Goal: Task Accomplishment & Management: Complete application form

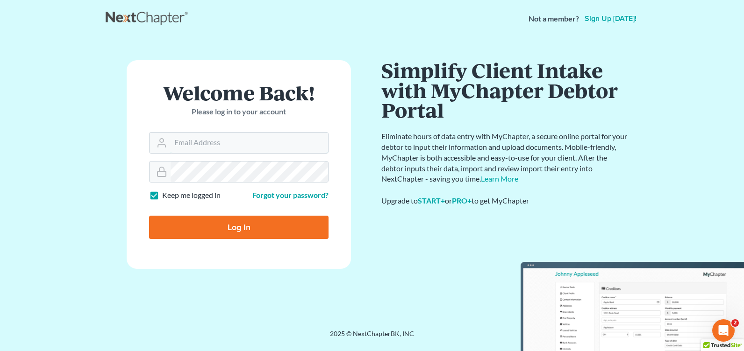
type input "[PERSON_NAME][EMAIL_ADDRESS][DOMAIN_NAME]"
click at [178, 233] on input "Log In" at bounding box center [238, 227] width 179 height 23
type input "Thinking..."
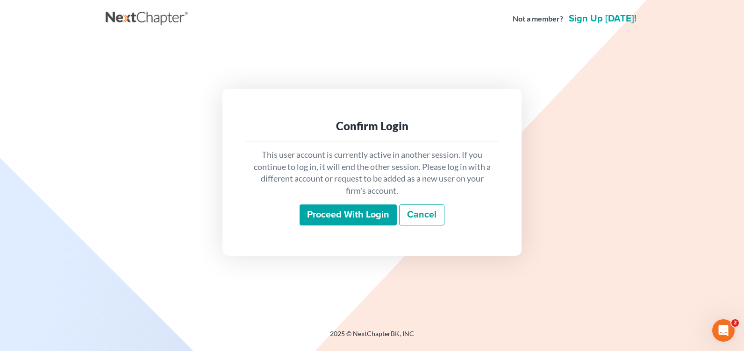
click at [307, 218] on input "Proceed with login" at bounding box center [347, 215] width 97 height 21
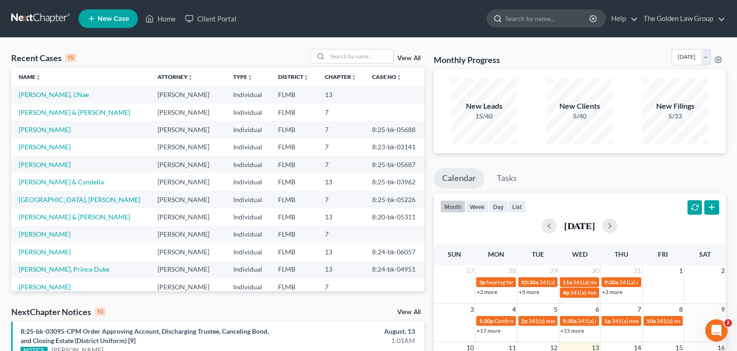
click at [514, 19] on input "search" at bounding box center [547, 18] width 85 height 17
click at [515, 18] on input "search" at bounding box center [547, 18] width 85 height 17
type input "voytko"
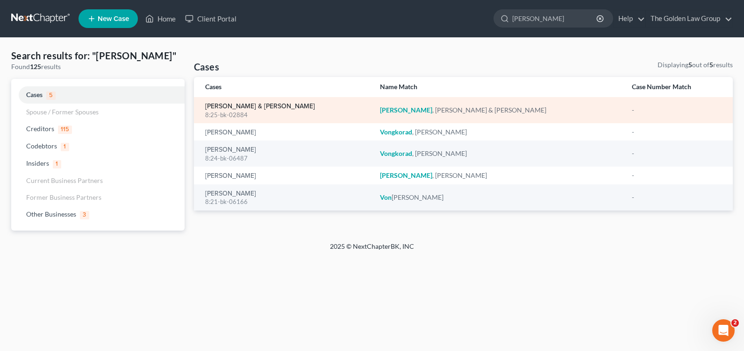
click at [213, 106] on link "Voytko, Timothy & Elizabeth" at bounding box center [260, 106] width 110 height 7
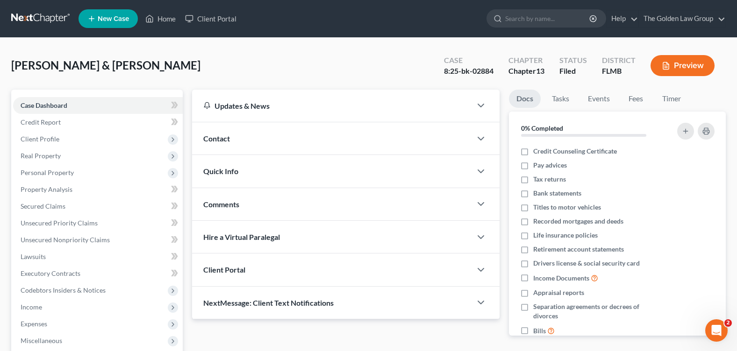
scroll to position [162, 0]
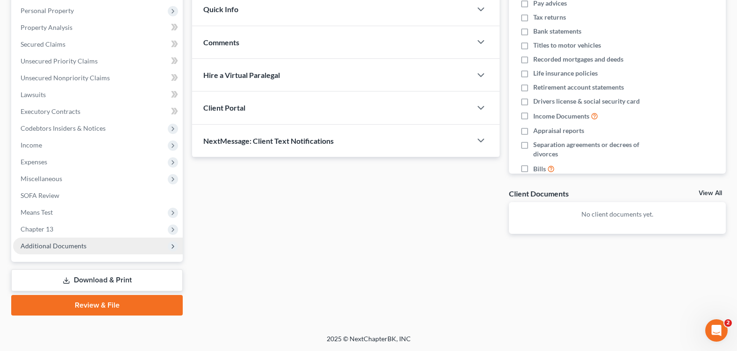
click at [75, 242] on span "Additional Documents" at bounding box center [54, 246] width 66 height 8
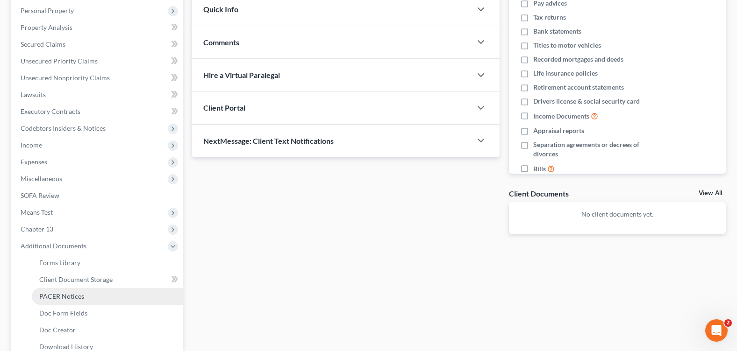
click at [85, 295] on link "PACER Notices" at bounding box center [107, 296] width 151 height 17
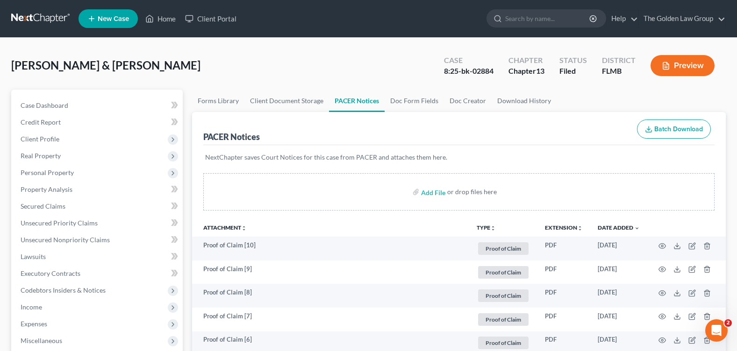
click at [331, 59] on div "Voytko, Timothy & Elizabeth Upgraded Case 8:25-bk-02884 Chapter Chapter 13 Stat…" at bounding box center [368, 69] width 714 height 41
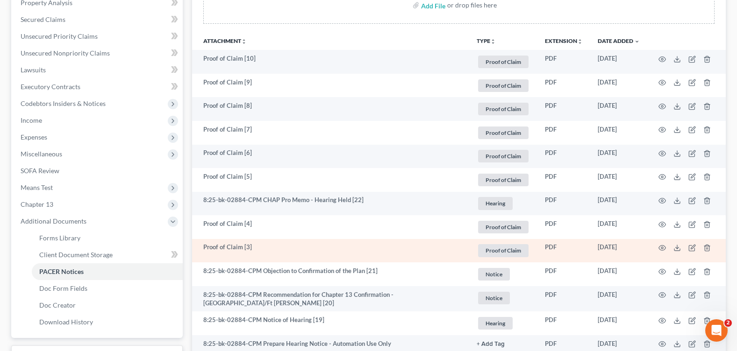
scroll to position [280, 0]
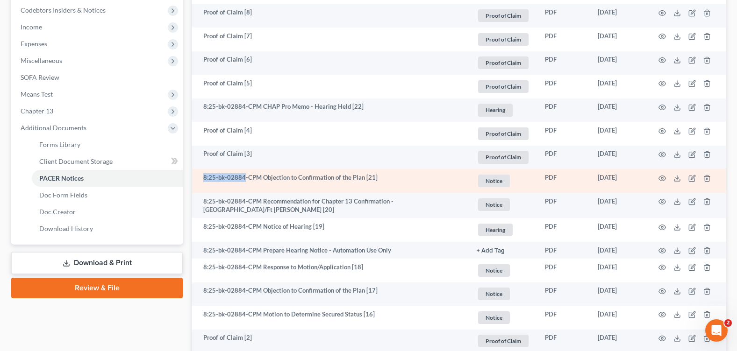
drag, startPoint x: 204, startPoint y: 179, endPoint x: 243, endPoint y: 180, distance: 39.7
click at [243, 180] on td "8:25-bk-02884-CPM Objection to Confirmation of the Plan [21]" at bounding box center [330, 181] width 277 height 24
copy td "8:25-bk-02884"
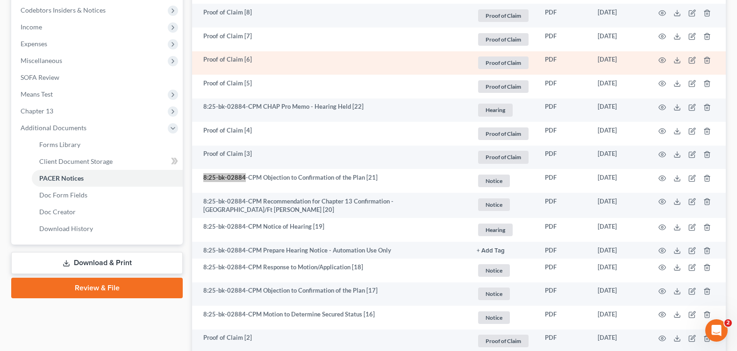
scroll to position [93, 0]
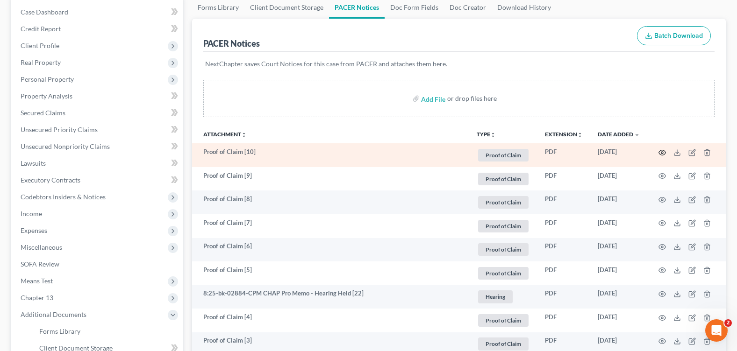
click at [665, 153] on icon "button" at bounding box center [662, 152] width 7 height 5
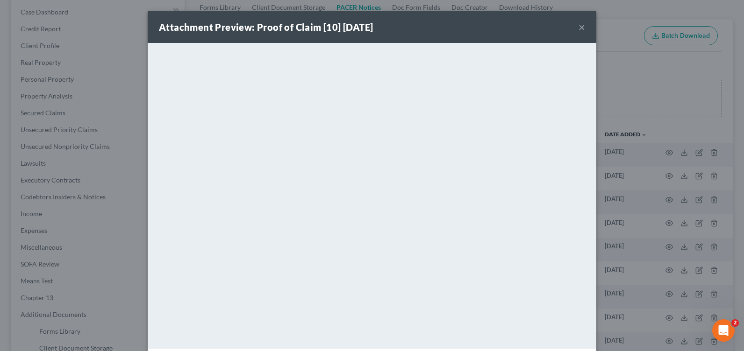
click at [579, 25] on button "×" at bounding box center [581, 26] width 7 height 11
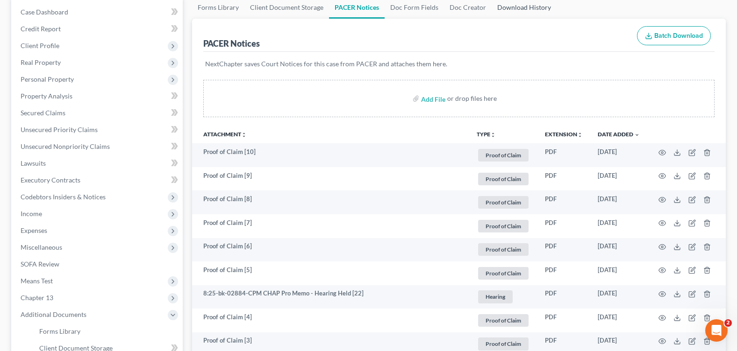
scroll to position [0, 0]
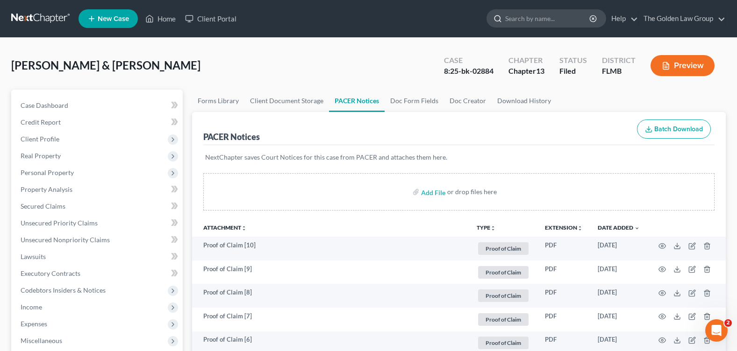
click at [525, 19] on input "search" at bounding box center [547, 18] width 85 height 17
type input "jacobi"
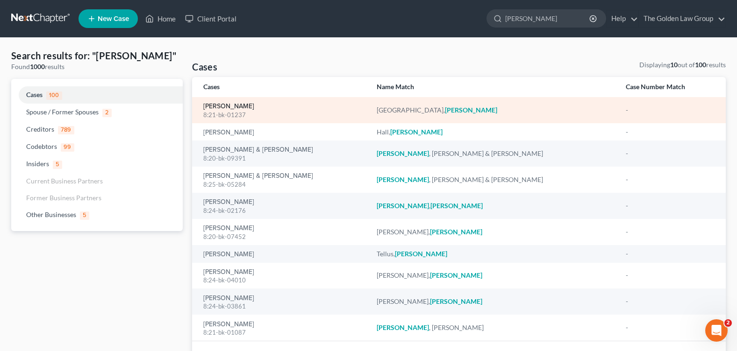
click at [218, 106] on link "Santiago, Jacobi" at bounding box center [228, 106] width 51 height 7
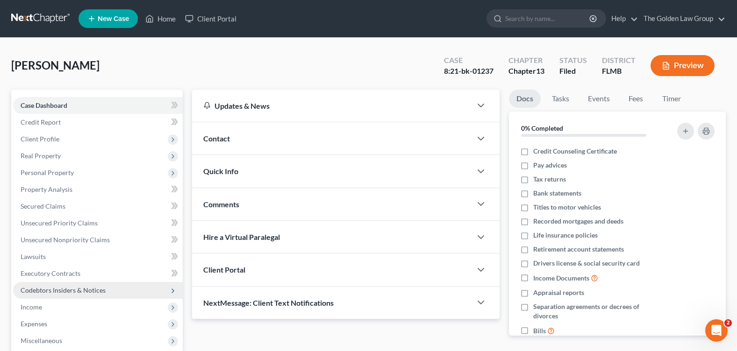
scroll to position [162, 0]
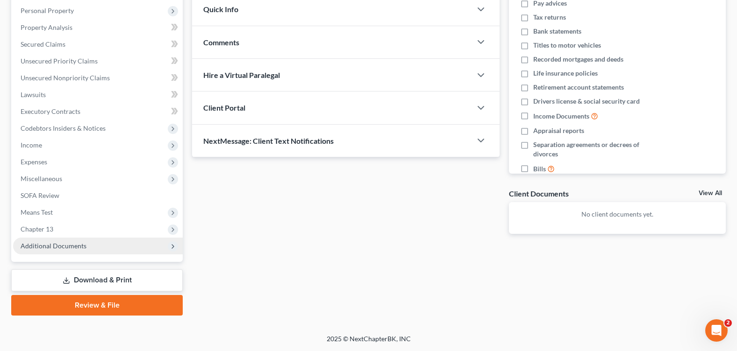
click at [87, 243] on span "Additional Documents" at bounding box center [98, 246] width 170 height 17
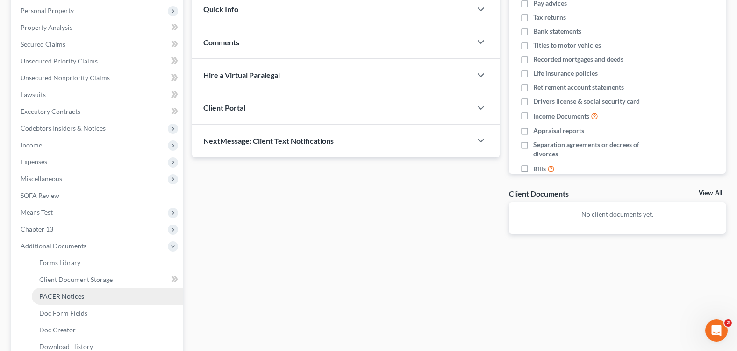
click at [68, 295] on span "PACER Notices" at bounding box center [61, 296] width 45 height 8
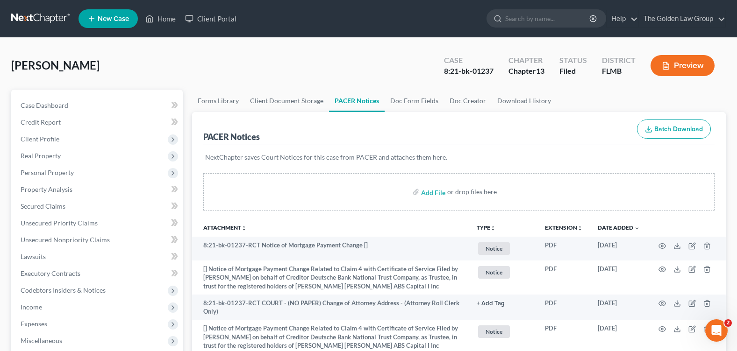
click at [268, 58] on div "Santiago, Jacobi Upgraded Case 8:21-bk-01237 Chapter Chapter 13 Status Filed Di…" at bounding box center [368, 69] width 714 height 41
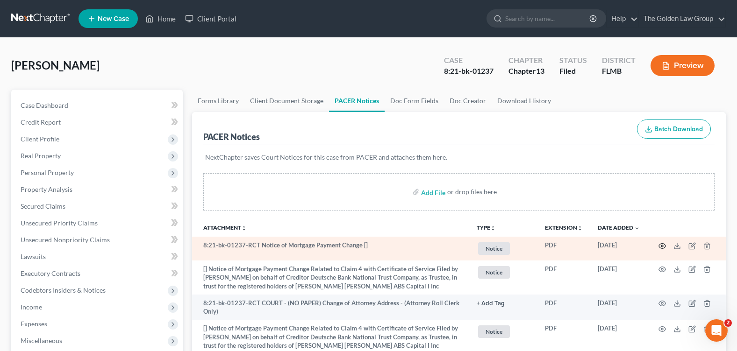
click at [663, 246] on circle "button" at bounding box center [662, 246] width 2 height 2
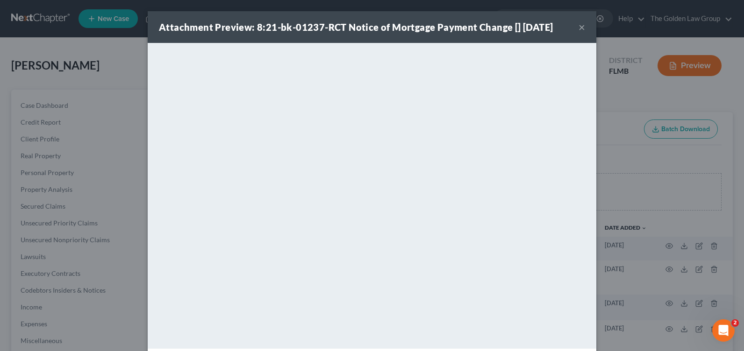
click at [580, 26] on button "×" at bounding box center [581, 26] width 7 height 11
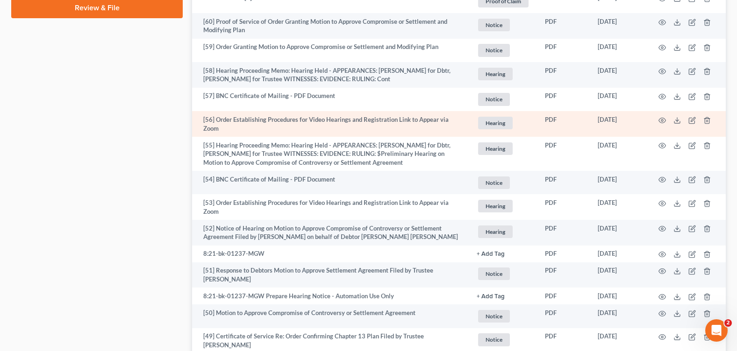
scroll to position [607, 0]
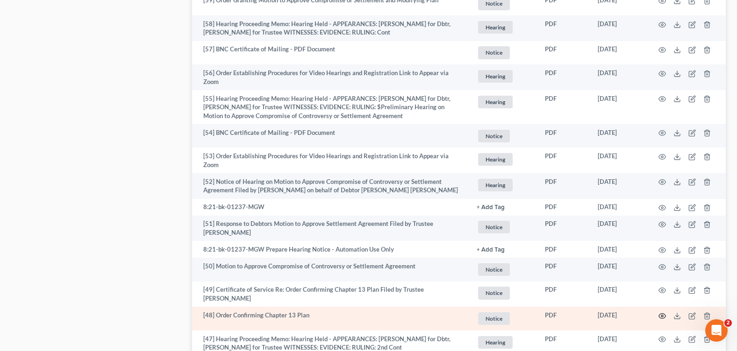
click at [659, 314] on icon "button" at bounding box center [661, 316] width 7 height 7
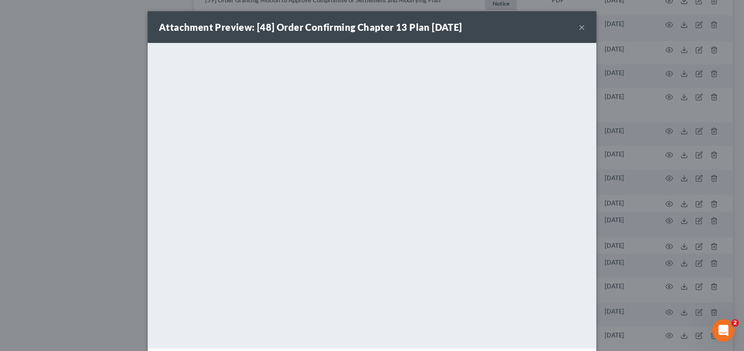
click at [578, 27] on button "×" at bounding box center [581, 26] width 7 height 11
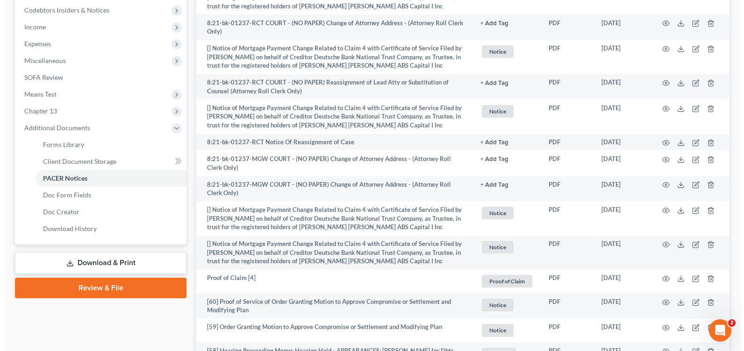
scroll to position [187, 0]
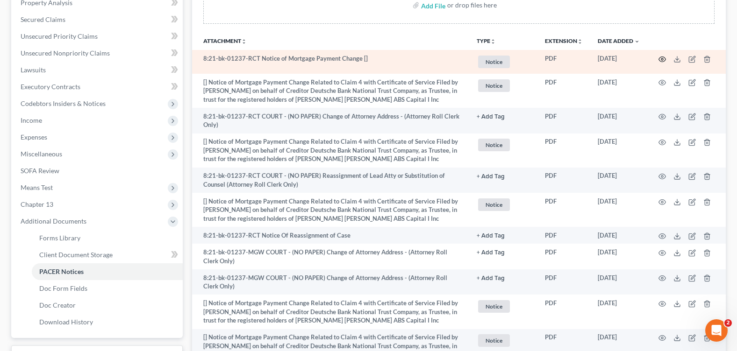
click at [663, 60] on circle "button" at bounding box center [662, 59] width 2 height 2
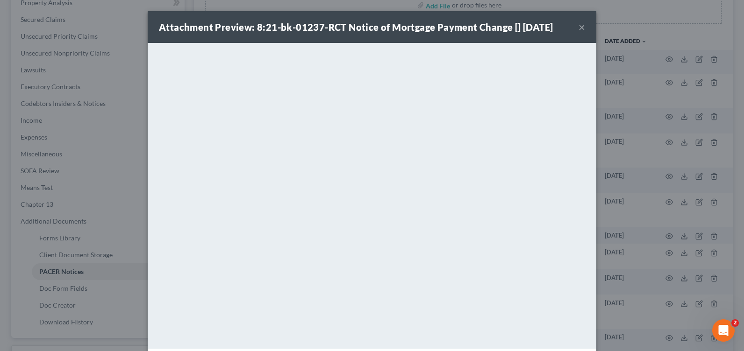
click at [582, 27] on div "Attachment Preview: 8:21-bk-01237-RCT Notice of Mortgage Payment Change [] 08/0…" at bounding box center [372, 27] width 448 height 32
click at [578, 28] on button "×" at bounding box center [581, 26] width 7 height 11
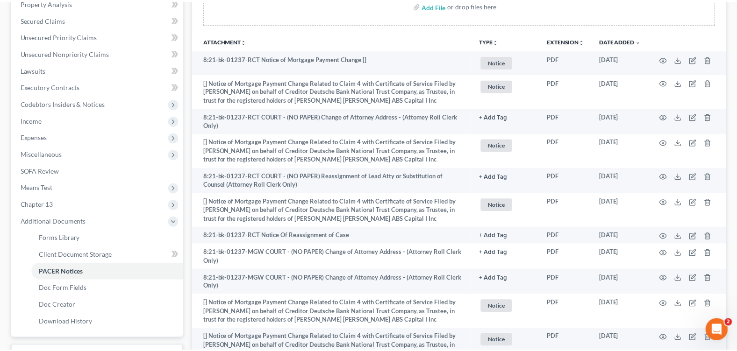
scroll to position [0, 0]
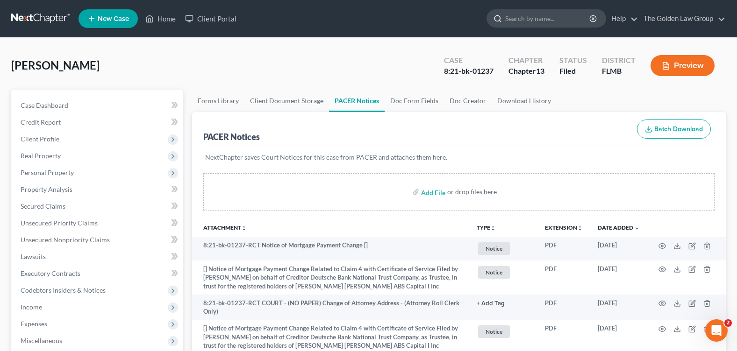
click at [529, 12] on input "search" at bounding box center [547, 18] width 85 height 17
type input "hauser"
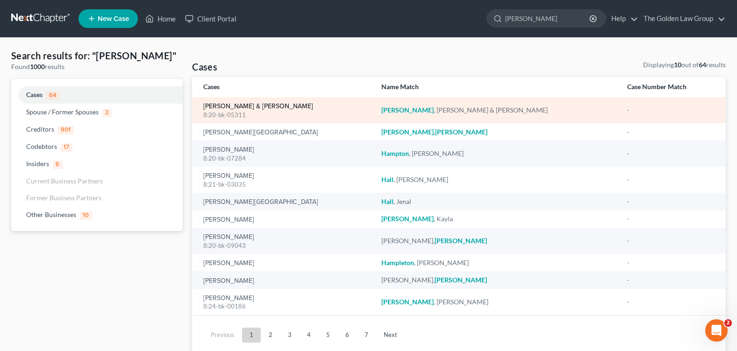
click at [220, 108] on link "Hauser, Dennis & Christine" at bounding box center [258, 106] width 110 height 7
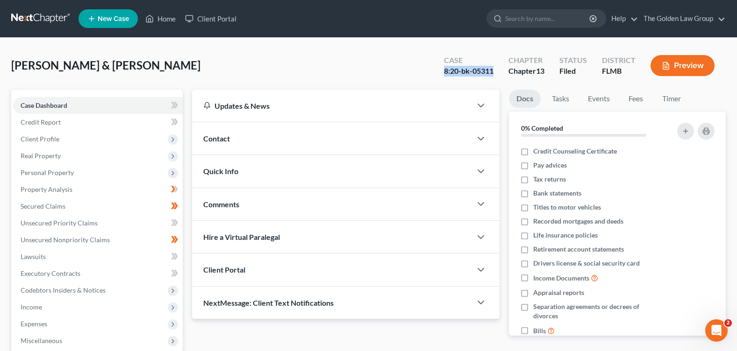
drag, startPoint x: 495, startPoint y: 71, endPoint x: 441, endPoint y: 71, distance: 54.7
click at [441, 71] on div "Case 8:20-bk-05311" at bounding box center [468, 67] width 64 height 28
copy div "8:20-bk-05311"
click at [533, 21] on input "search" at bounding box center [547, 18] width 85 height 17
click at [549, 18] on input "search" at bounding box center [547, 18] width 85 height 17
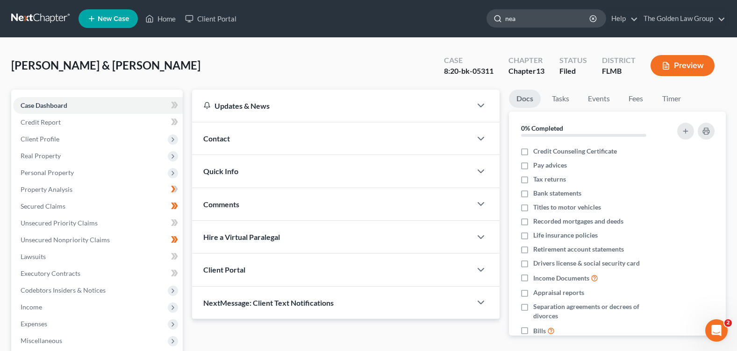
type input "neal"
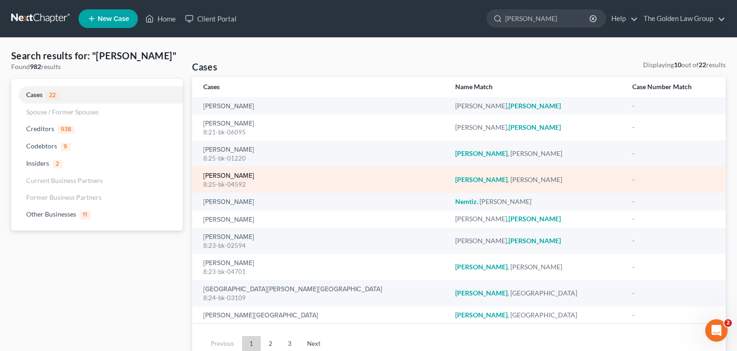
click at [228, 176] on link "Neal, Angela" at bounding box center [228, 176] width 51 height 7
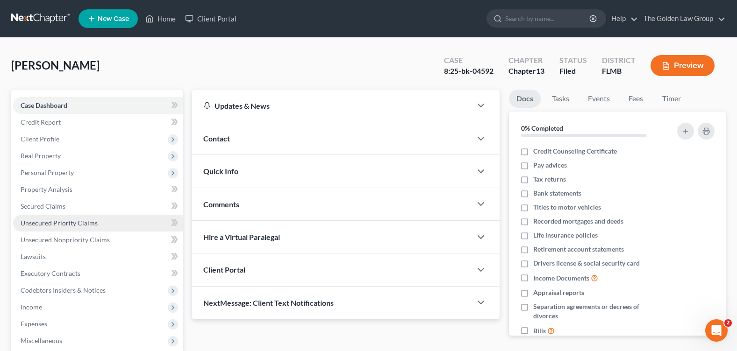
scroll to position [47, 0]
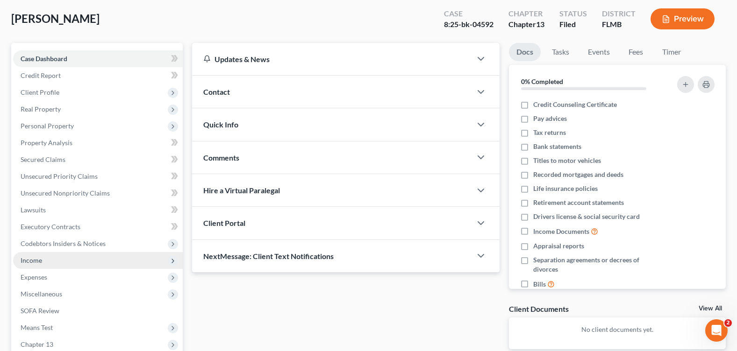
click at [74, 258] on span "Income" at bounding box center [98, 260] width 170 height 17
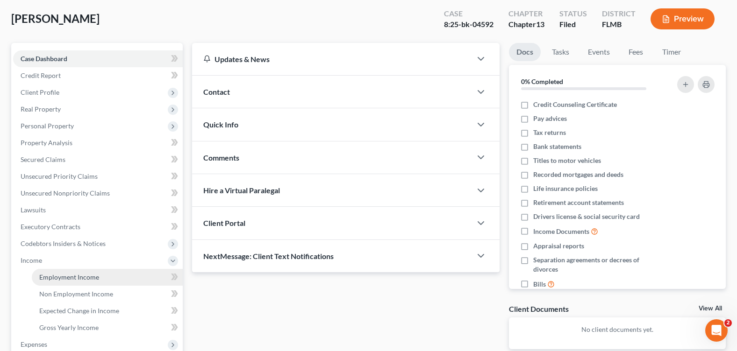
click at [89, 282] on link "Employment Income" at bounding box center [107, 277] width 151 height 17
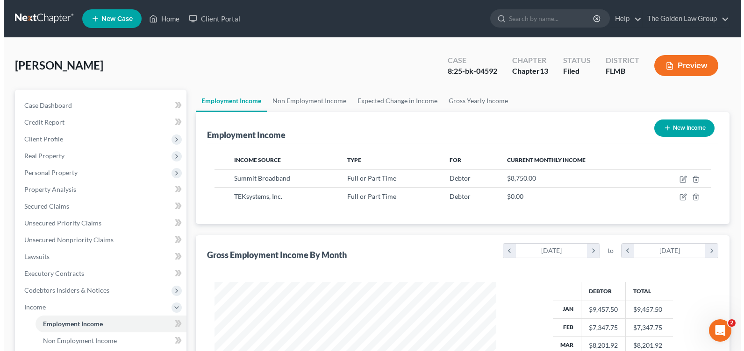
scroll to position [168, 300]
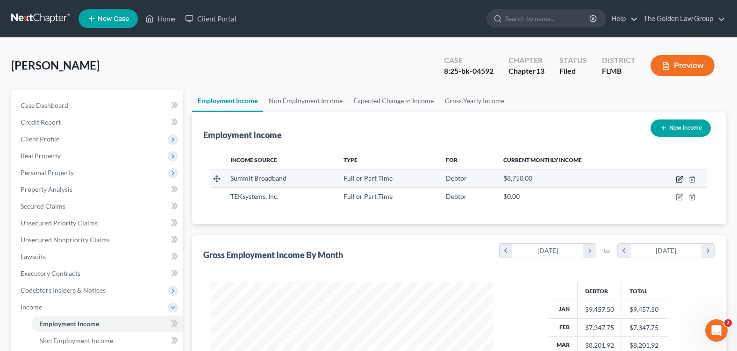
click at [678, 178] on icon "button" at bounding box center [678, 179] width 7 height 7
select select "0"
select select "9"
select select "2"
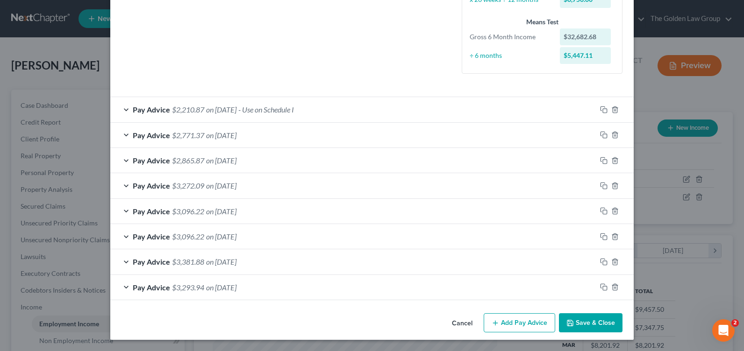
scroll to position [50, 0]
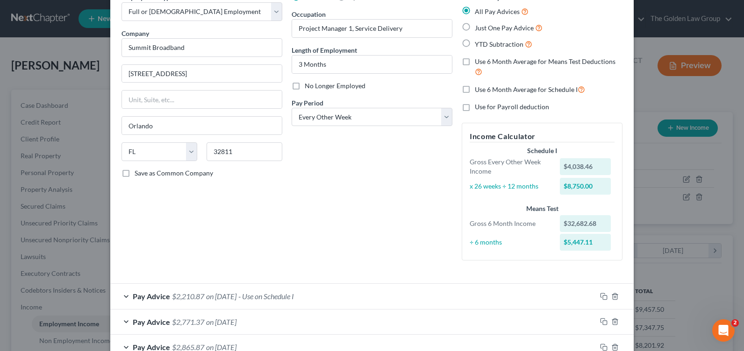
click at [344, 195] on div "Debtor Spouse Occupation Project Manager 1, Service Delivery Length of Employme…" at bounding box center [372, 131] width 170 height 276
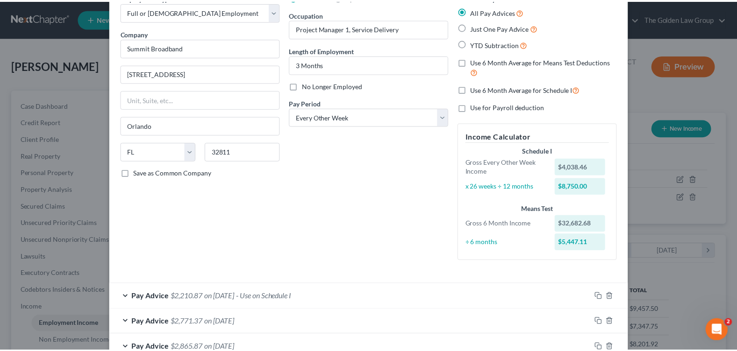
scroll to position [0, 0]
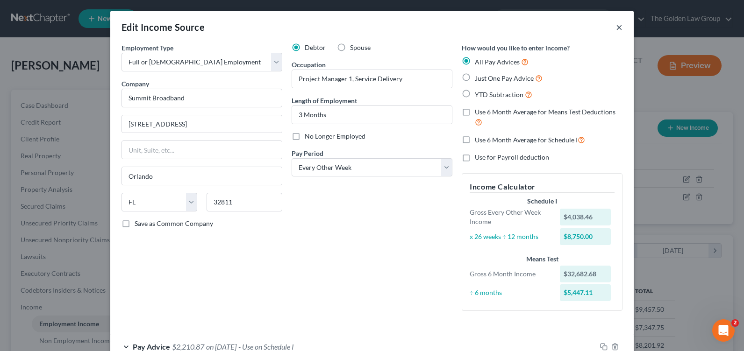
click at [616, 25] on button "×" at bounding box center [619, 26] width 7 height 11
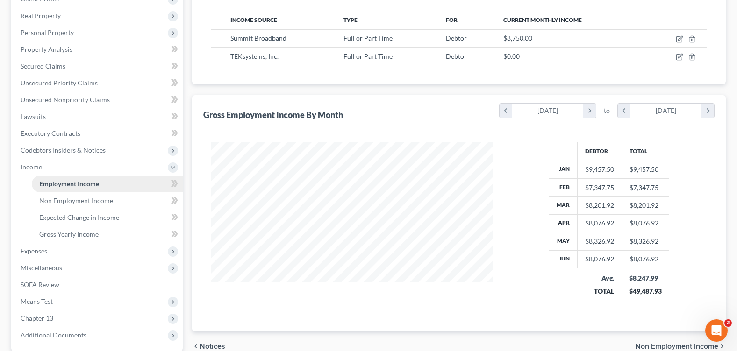
scroll to position [229, 0]
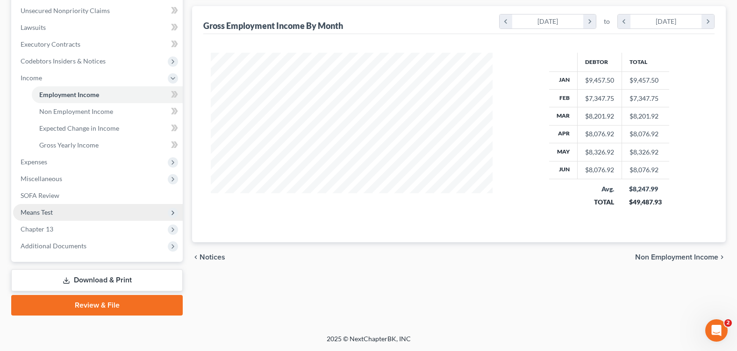
click at [62, 214] on span "Means Test" at bounding box center [98, 212] width 170 height 17
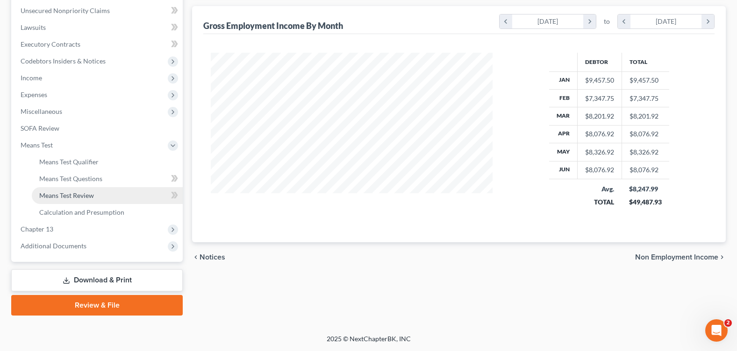
click at [78, 194] on span "Means Test Review" at bounding box center [66, 196] width 55 height 8
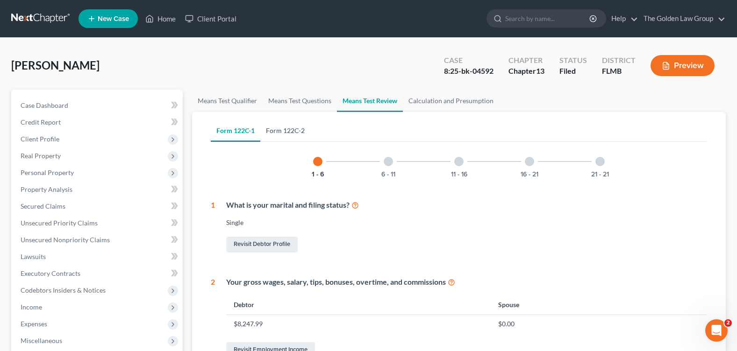
click at [294, 128] on link "Form 122C-2" at bounding box center [285, 131] width 50 height 22
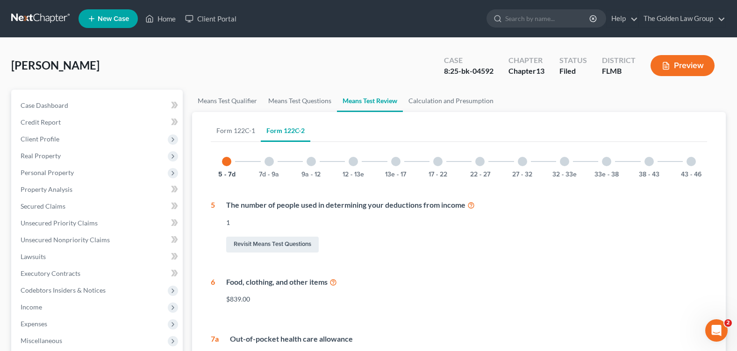
click at [481, 160] on div at bounding box center [479, 161] width 9 height 9
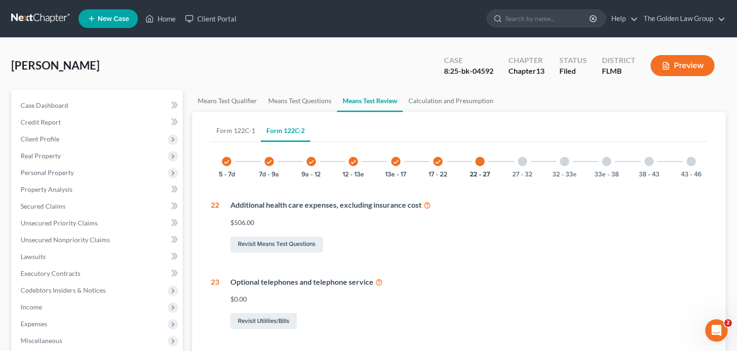
click at [690, 161] on div at bounding box center [690, 161] width 9 height 9
